Goal: Transaction & Acquisition: Purchase product/service

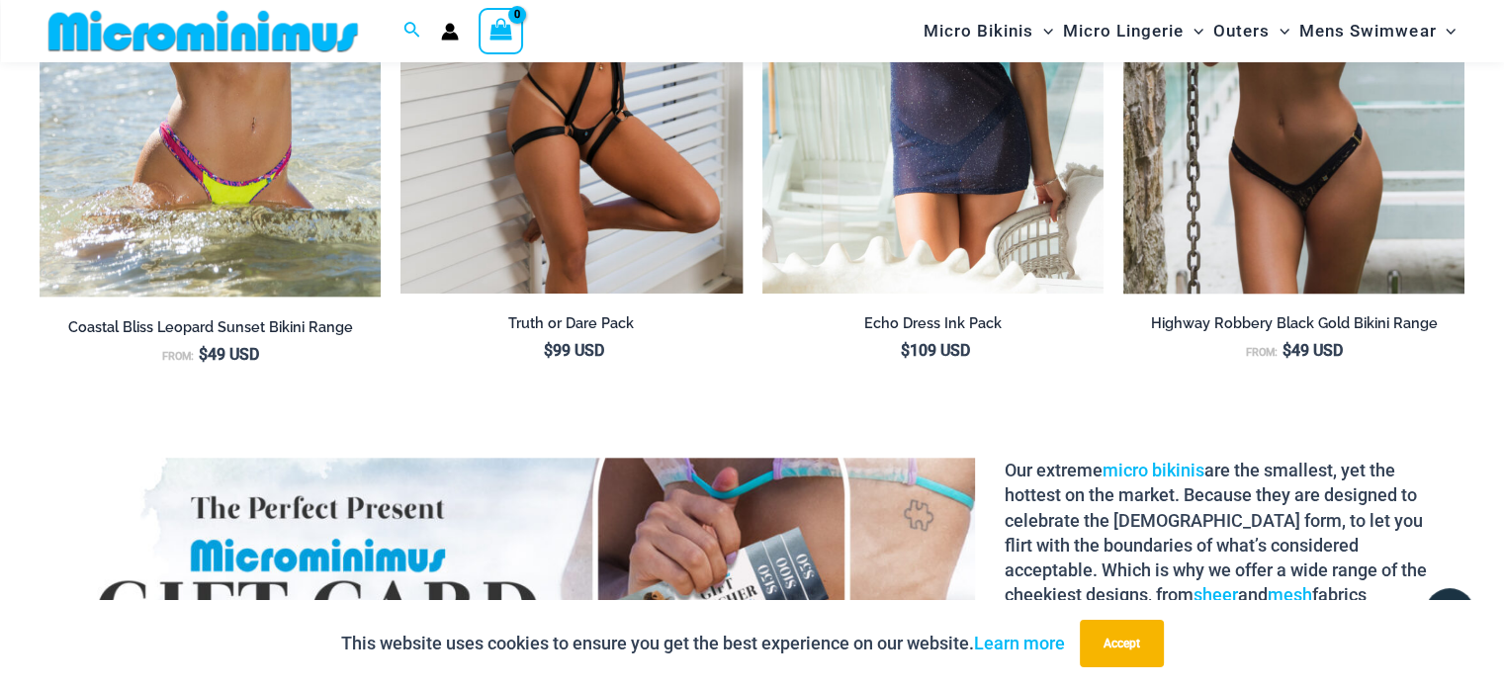
scroll to position [2061, 0]
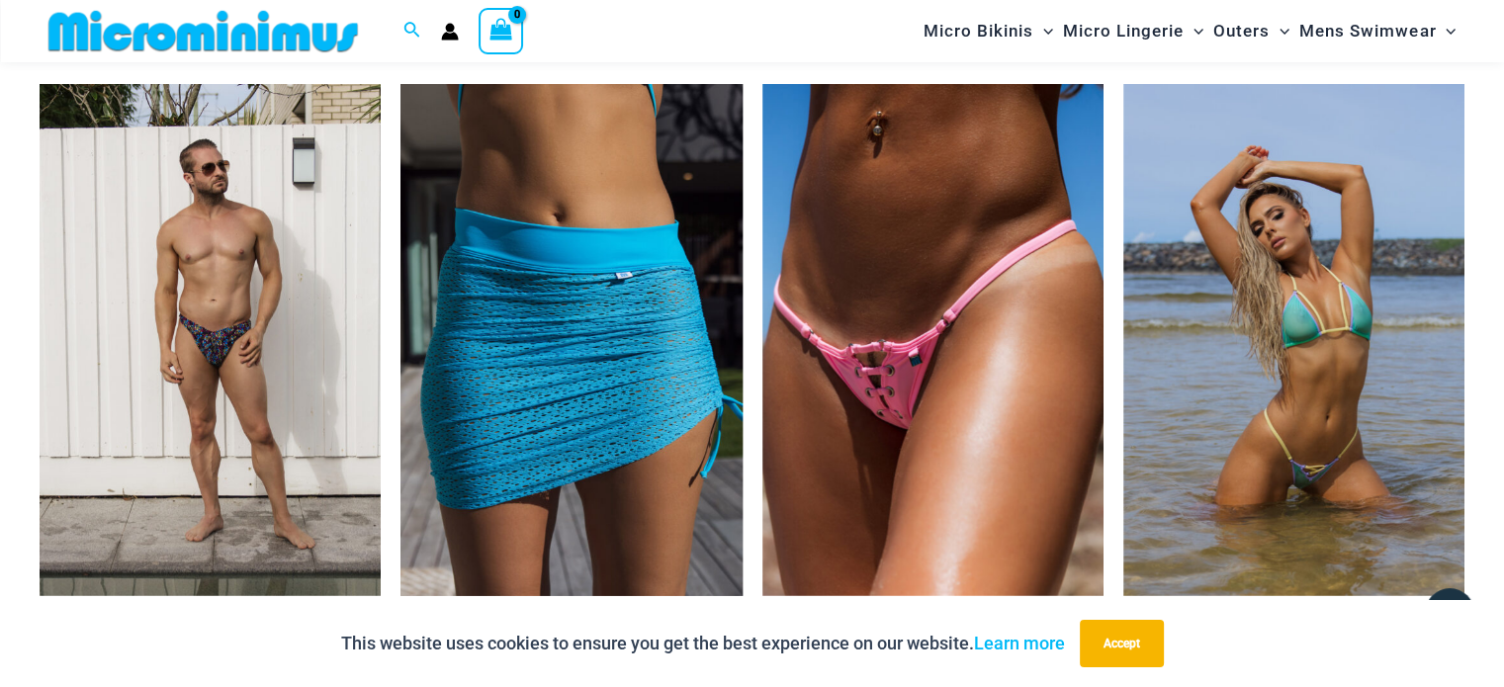
scroll to position [5223, 0]
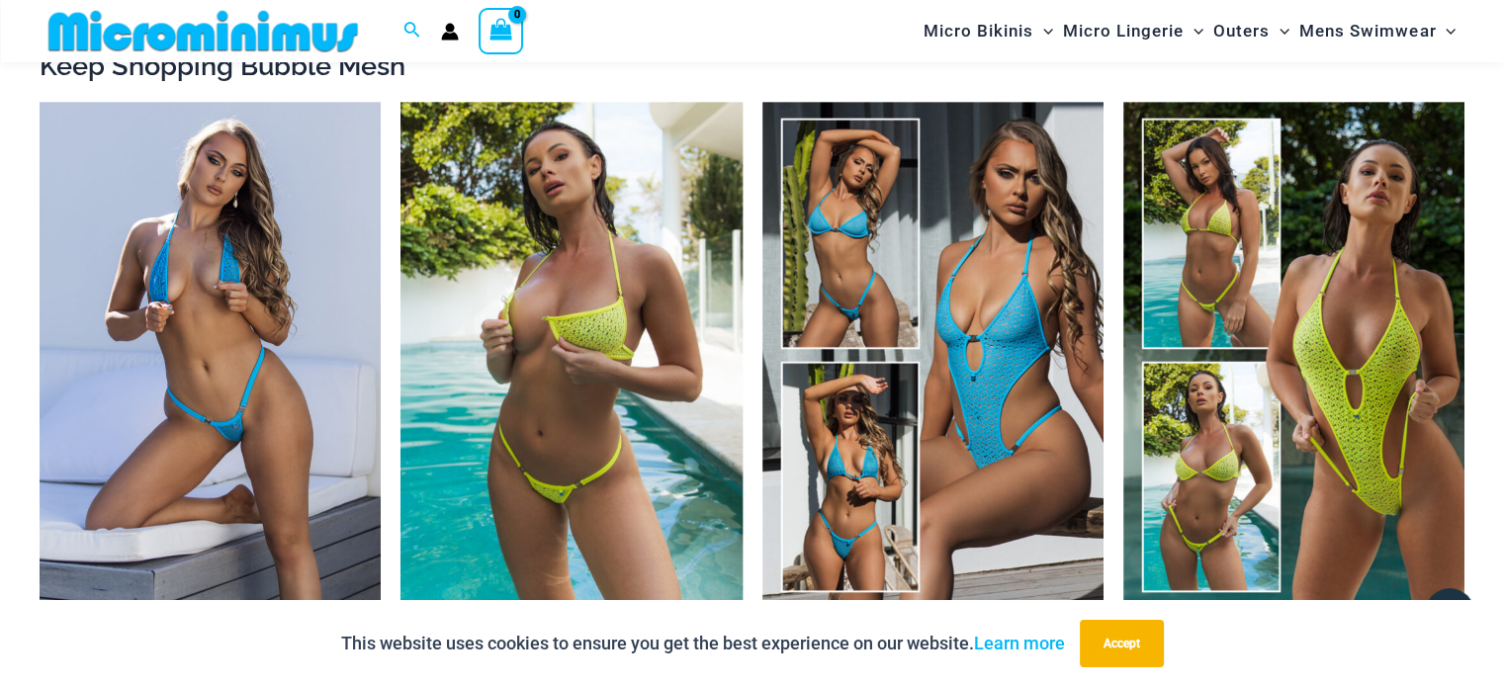
scroll to position [1961, 0]
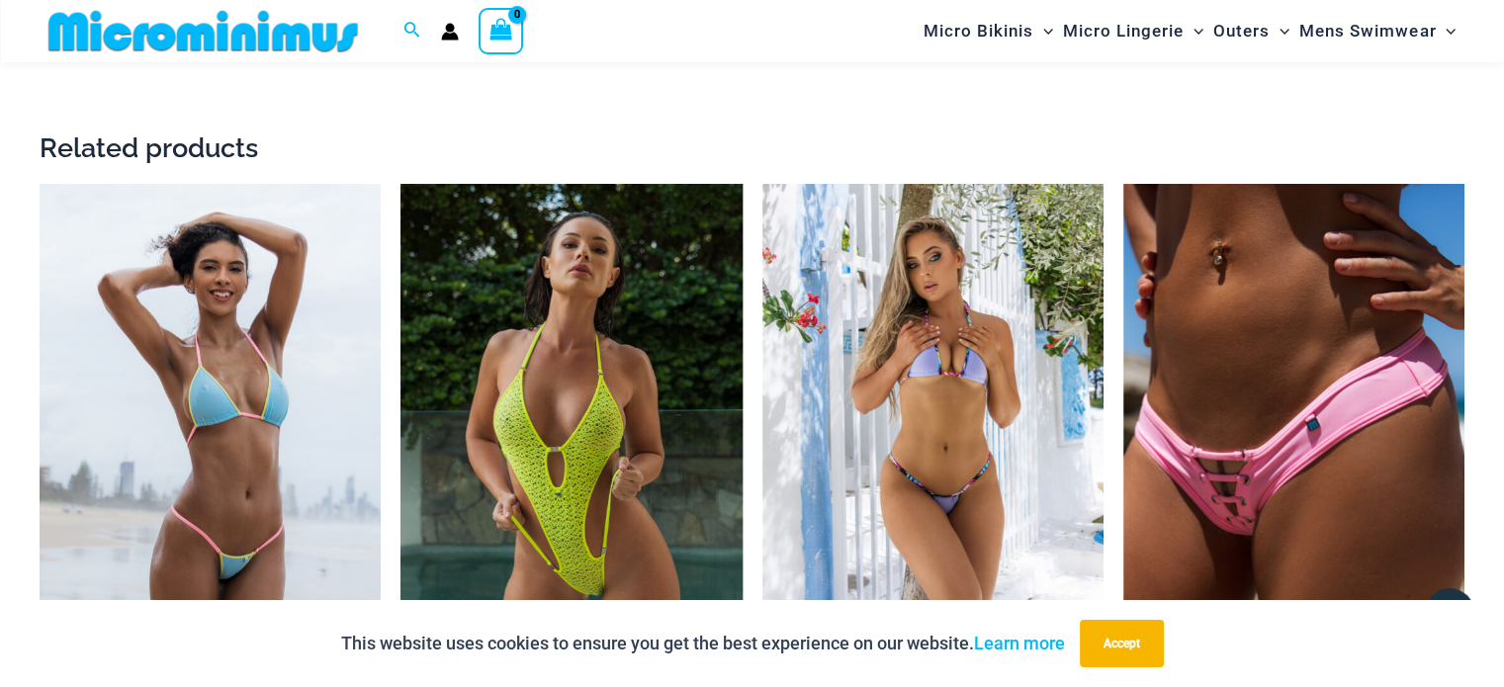
scroll to position [2850, 0]
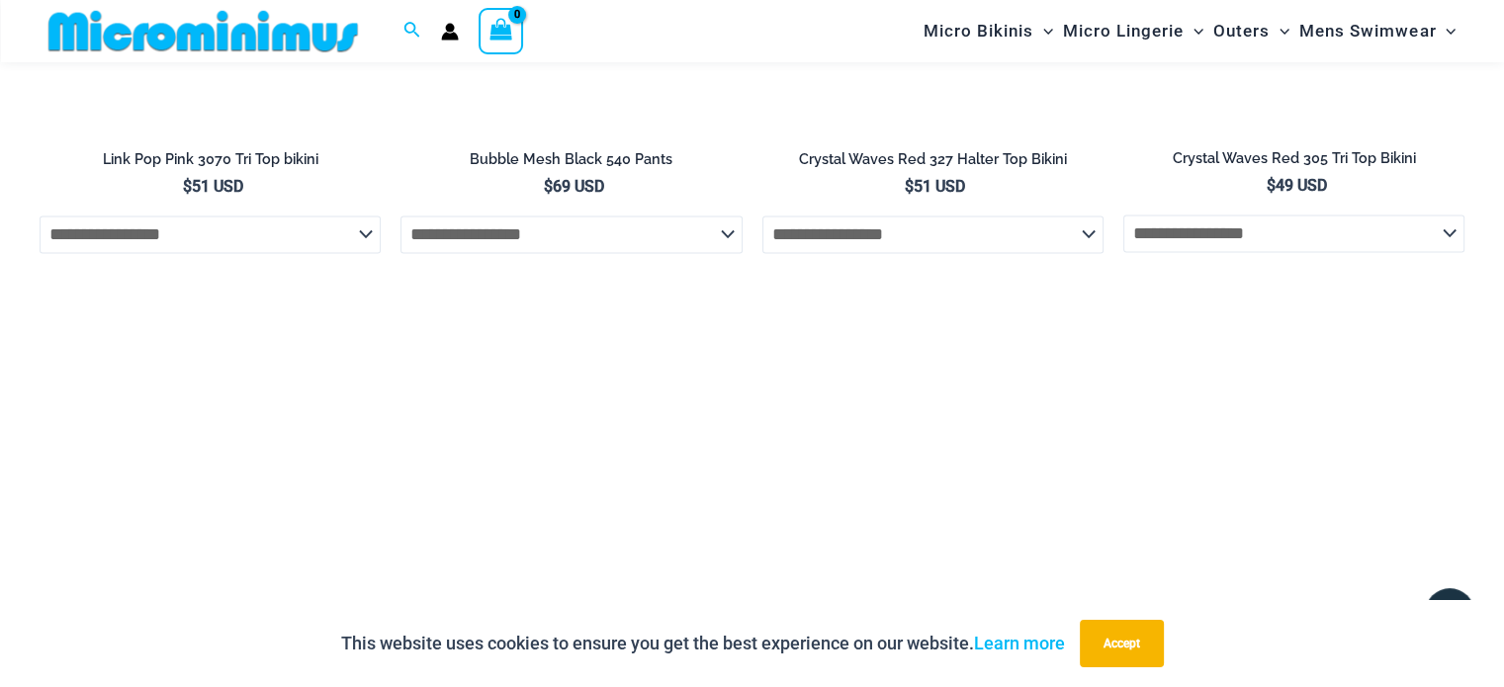
scroll to position [3740, 0]
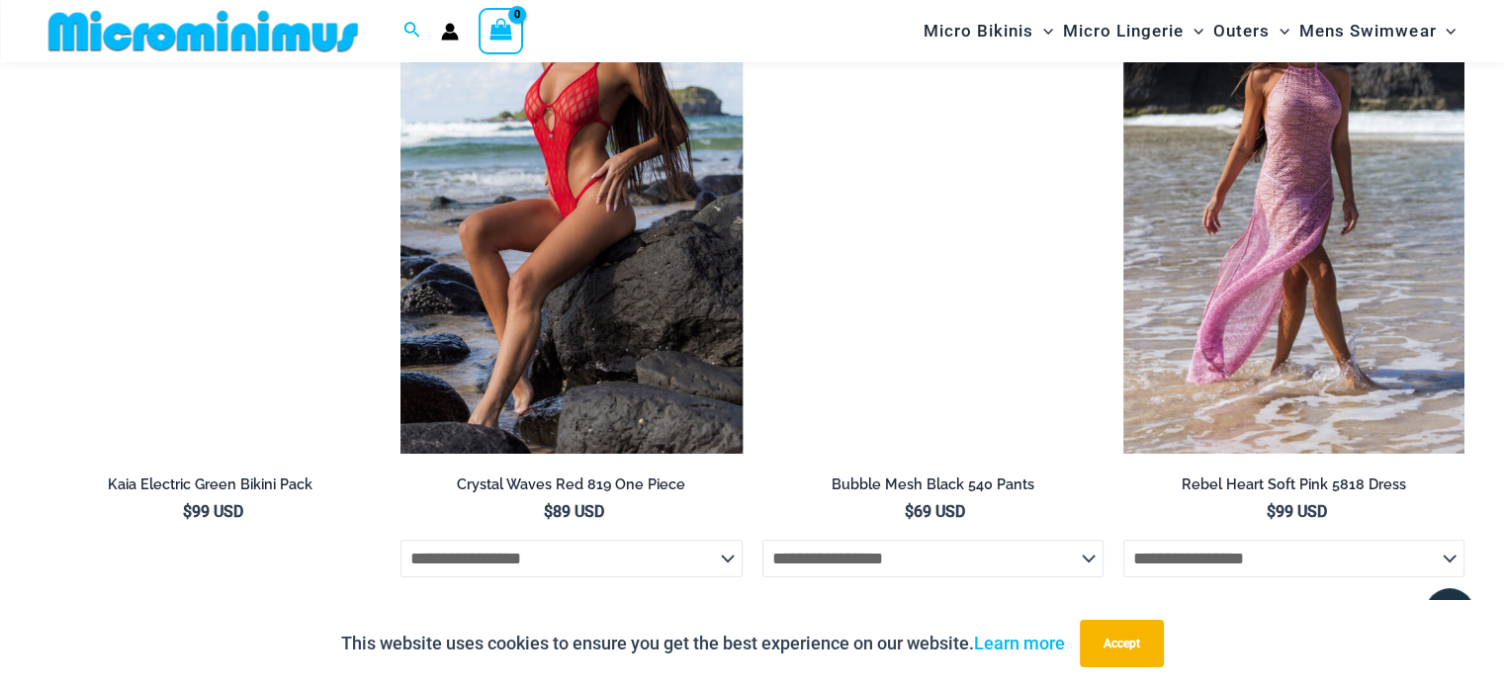
scroll to position [6289, 0]
